Goal: Complete application form

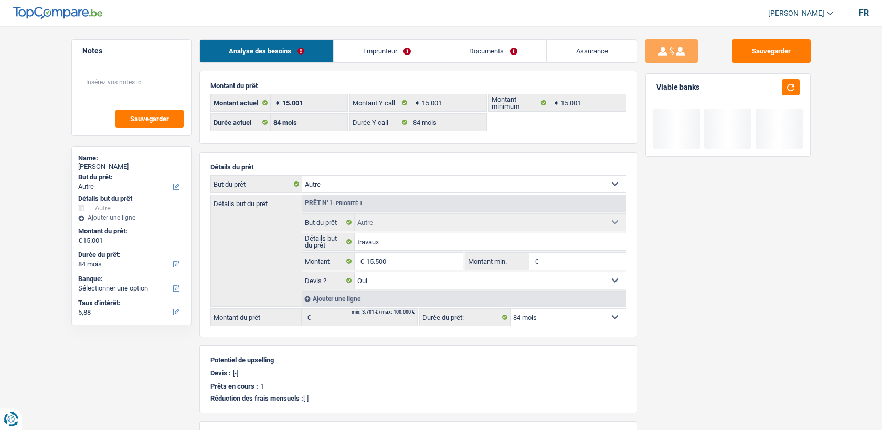
select select "other"
select select "84"
select select "32"
select select "single"
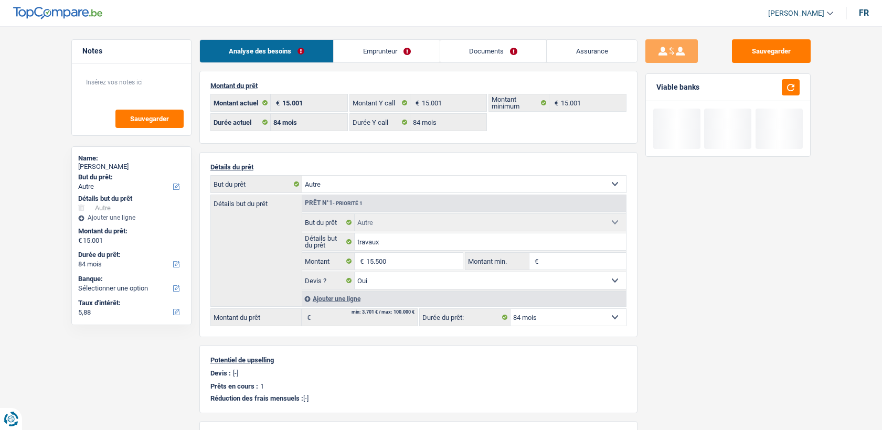
select select "ownerWithMortgage"
select select "BE"
select select "mortgage"
select select "300"
drag, startPoint x: 0, startPoint y: 0, endPoint x: 400, endPoint y: 68, distance: 405.3
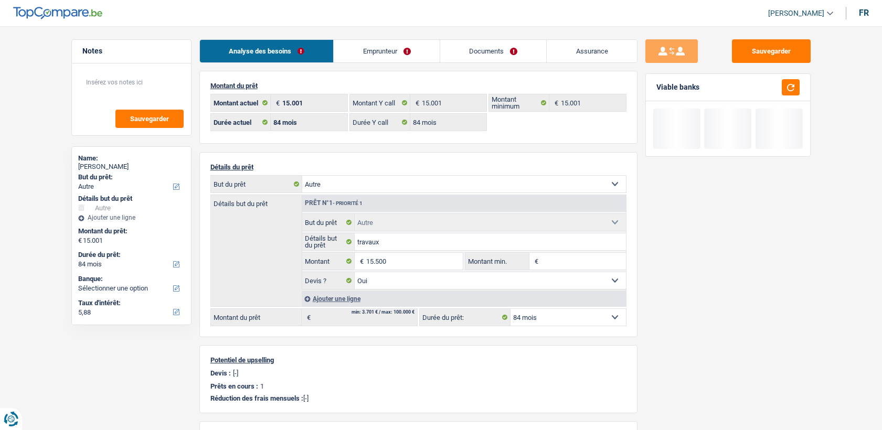
click at [399, 50] on link "Emprunteur" at bounding box center [387, 51] width 106 height 23
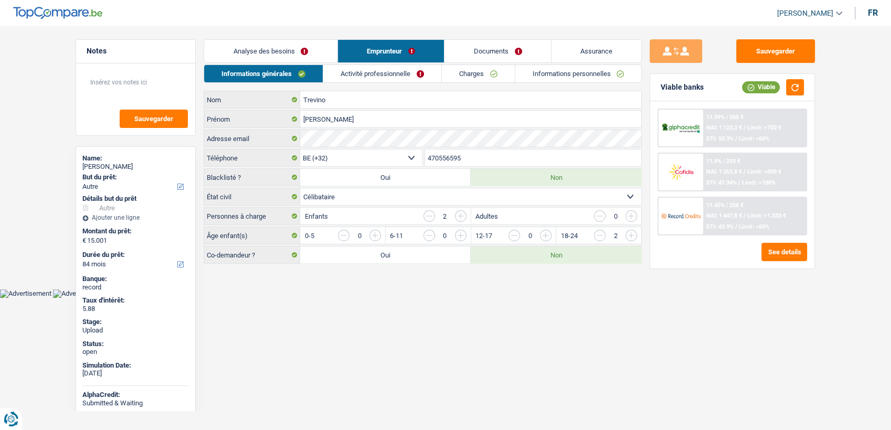
click at [400, 71] on link "Activité professionnelle" at bounding box center [382, 73] width 118 height 17
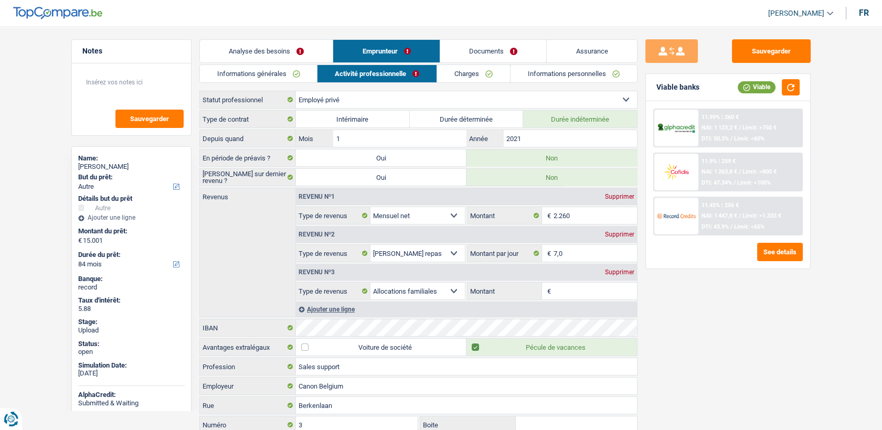
click at [467, 71] on link "Charges" at bounding box center [473, 73] width 73 height 17
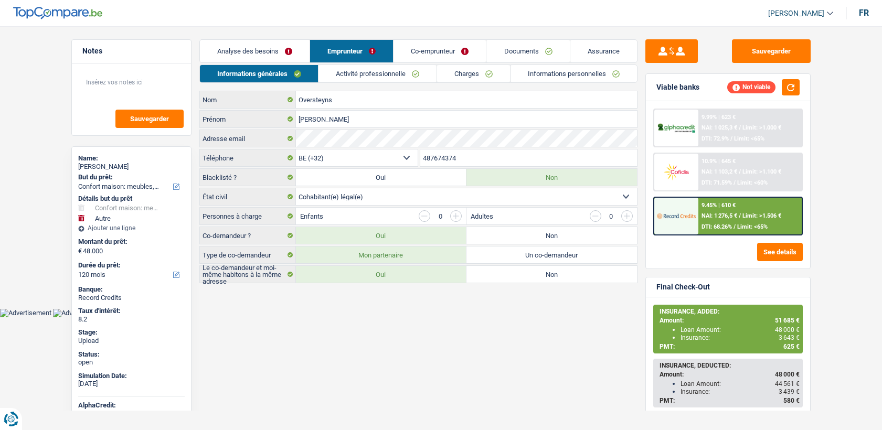
select select "household"
select select "other"
select select "120"
select select "32"
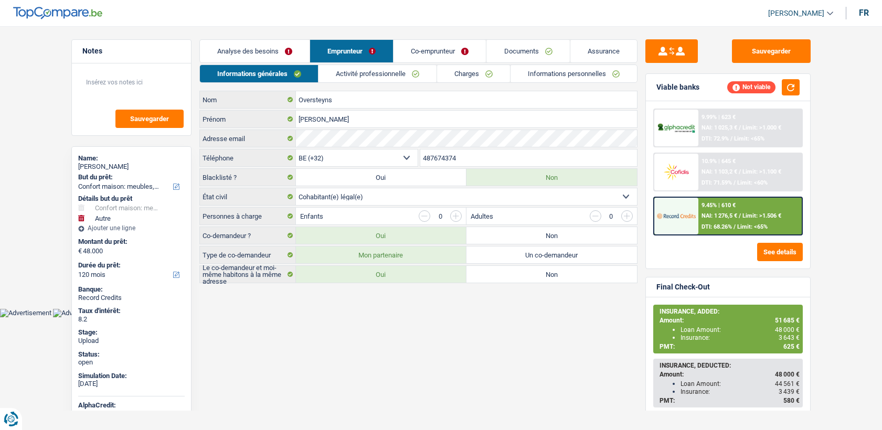
select select "cohabitation"
select select "publicEmployee"
select select "netSalary"
select select "mealVouchers"
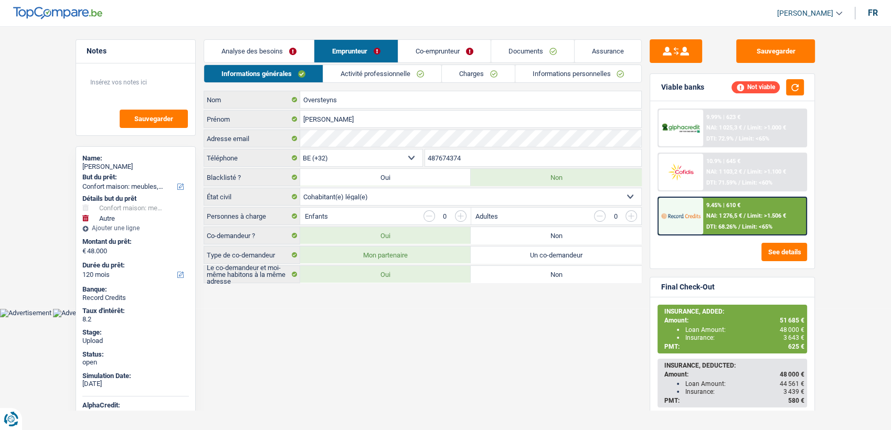
click at [361, 78] on link "Activité professionnelle" at bounding box center [382, 73] width 118 height 17
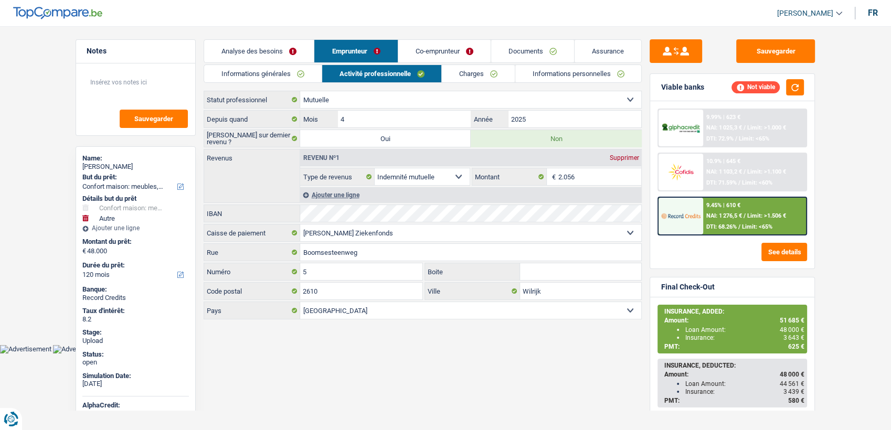
click at [449, 48] on link "Co-emprunteur" at bounding box center [444, 51] width 92 height 23
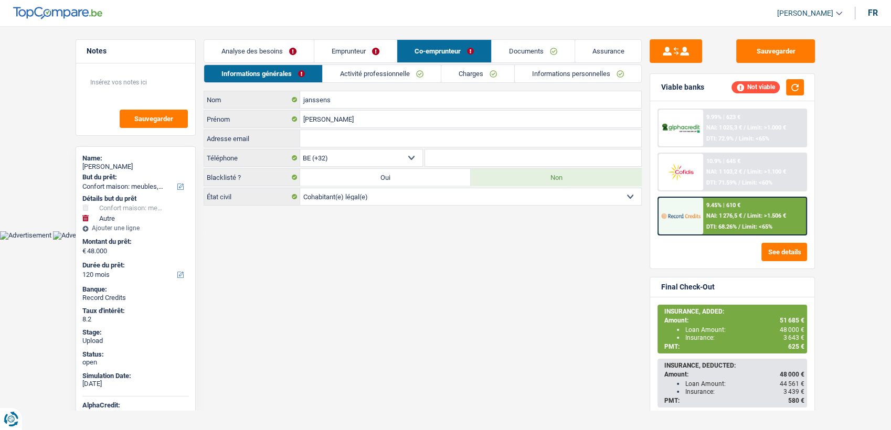
click at [402, 73] on link "Activité professionnelle" at bounding box center [382, 73] width 118 height 17
